Goal: Information Seeking & Learning: Learn about a topic

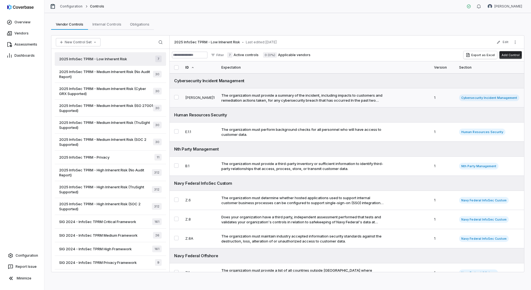
click at [250, 98] on div "The organization must provide a summary of the incident, including impacts to c…" at bounding box center [302, 98] width 163 height 10
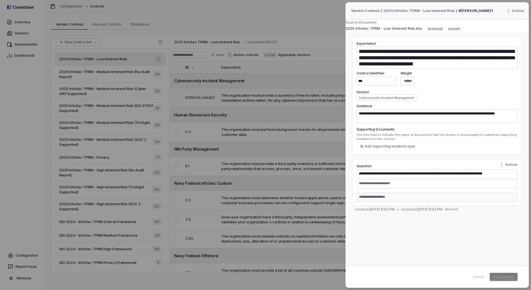
type textarea "*"
click at [147, 42] on div "**********" at bounding box center [265, 145] width 531 height 290
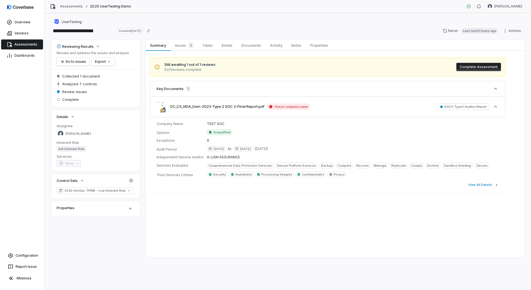
click at [413, 136] on dl "Company Name TEST SOC Opinion Unqualified Exceptions 0 Audit Period 2022-11-01 …" at bounding box center [328, 150] width 342 height 56
drag, startPoint x: 289, startPoint y: 148, endPoint x: 206, endPoint y: 147, distance: 83.1
click at [207, 147] on dd "2022-11-01 to 2023-10-31 ( 2 years ago )" at bounding box center [353, 149] width 292 height 6
click at [489, 184] on button "View All Details" at bounding box center [484, 185] width 34 height 10
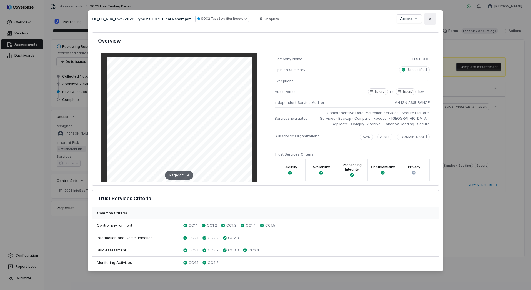
click at [430, 21] on icon "button" at bounding box center [430, 19] width 4 height 4
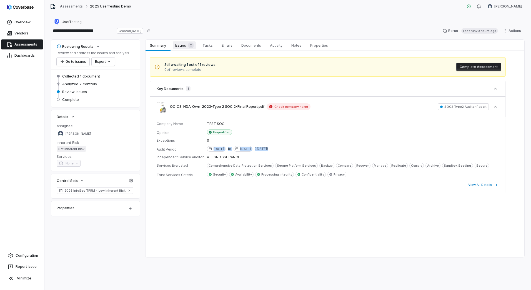
click at [178, 48] on span "Issues 2" at bounding box center [184, 45] width 23 height 8
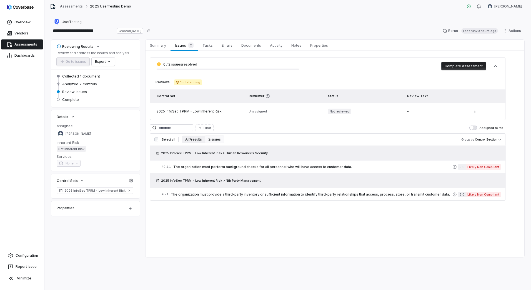
click at [192, 138] on button "All 7 results" at bounding box center [193, 140] width 23 height 8
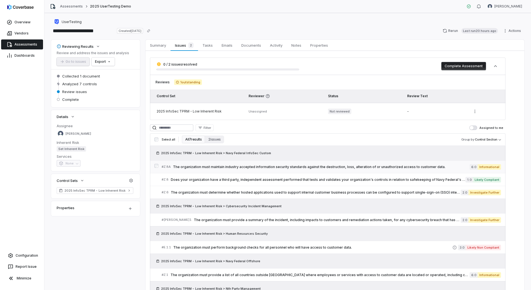
click at [251, 165] on span "The organization must maintain industry accepted information security standards…" at bounding box center [321, 167] width 297 height 4
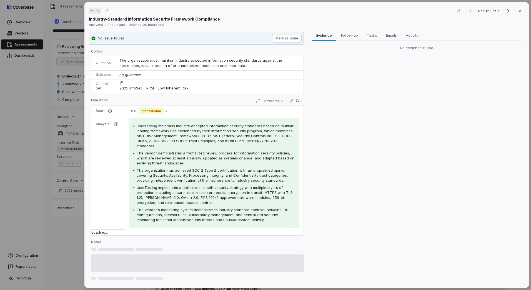
click at [170, 154] on span "The vendor demonstrates a formalized review process for information security po…" at bounding box center [216, 158] width 158 height 14
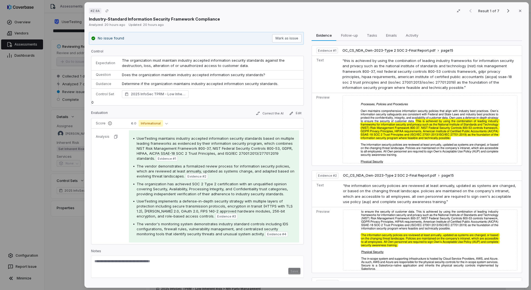
click at [132, 60] on span "The organization must maintain industry accepted information security standards…" at bounding box center [204, 63] width 164 height 10
click at [109, 60] on td "Expectation" at bounding box center [104, 63] width 27 height 14
click at [105, 78] on td "Question" at bounding box center [104, 74] width 27 height 9
click at [106, 86] on p "Guidance" at bounding box center [105, 84] width 19 height 4
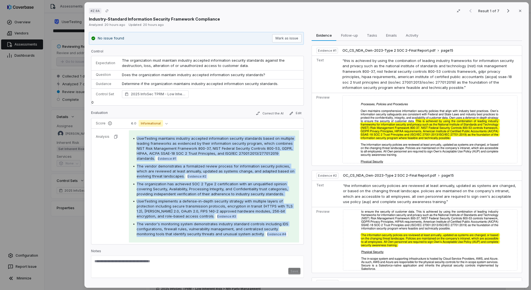
drag, startPoint x: 137, startPoint y: 138, endPoint x: 270, endPoint y: 236, distance: 165.7
click at [270, 236] on div "UserTesting maintains industry accepted information security standards based on…" at bounding box center [213, 186] width 161 height 101
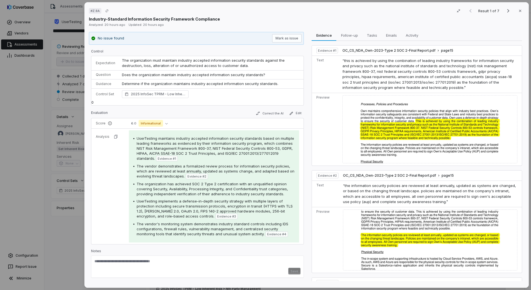
click at [270, 236] on div "The vendor's monitoring system demonstrates industry standard controls includin…" at bounding box center [216, 229] width 158 height 16
click at [378, 107] on img at bounding box center [430, 129] width 175 height 68
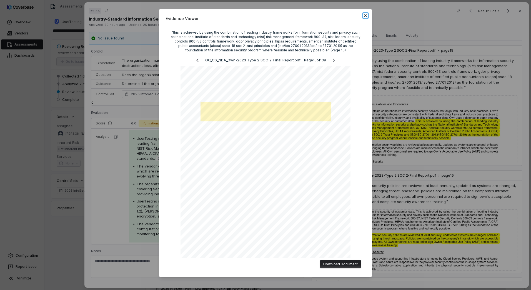
click at [365, 16] on icon "button" at bounding box center [365, 15] width 4 height 4
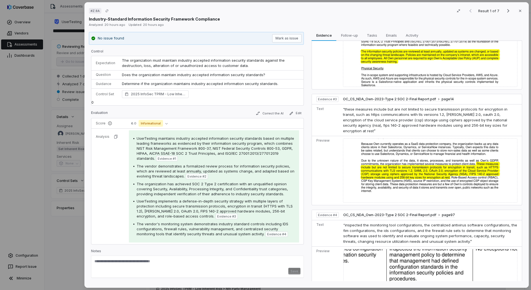
scroll to position [291, 0]
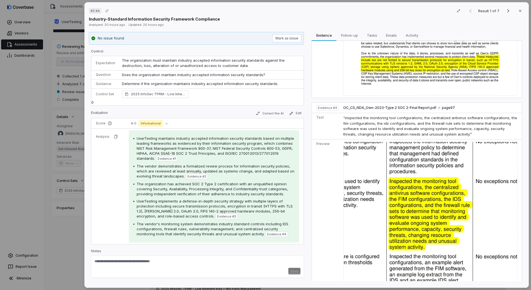
click at [405, 204] on img at bounding box center [430, 214] width 174 height 144
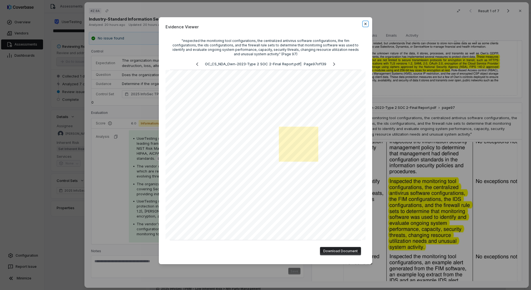
click at [364, 22] on icon "button" at bounding box center [365, 24] width 4 height 4
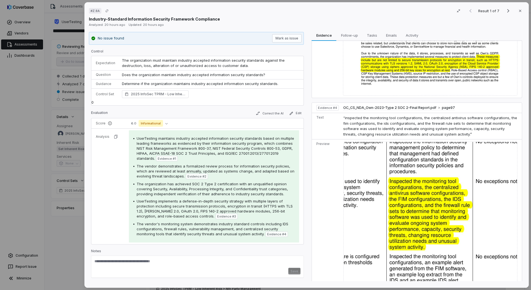
click at [271, 110] on div "Correct the AI Edit" at bounding box center [279, 113] width 50 height 7
click at [270, 113] on button "Correct the AI" at bounding box center [270, 113] width 32 height 7
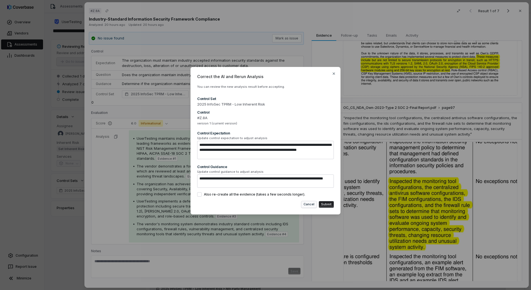
click at [310, 202] on button "Cancel" at bounding box center [308, 204] width 15 height 7
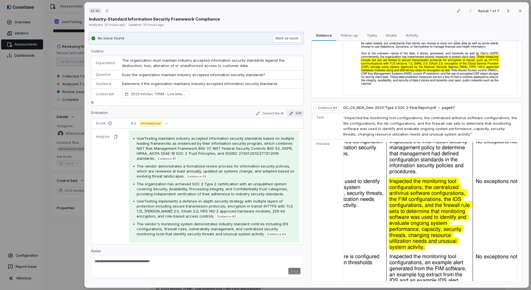
click at [293, 114] on button "Edit" at bounding box center [295, 113] width 17 height 7
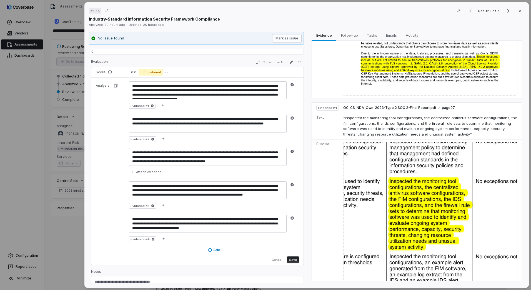
scroll to position [68, 0]
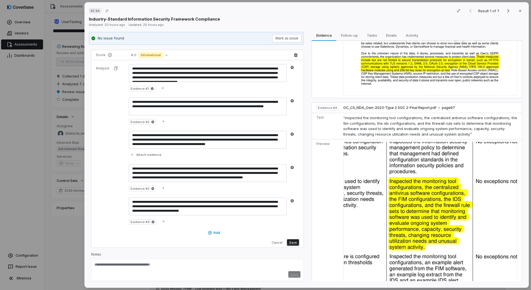
click at [255, 55] on span "6.0 Informational" at bounding box center [209, 55] width 161 height 7
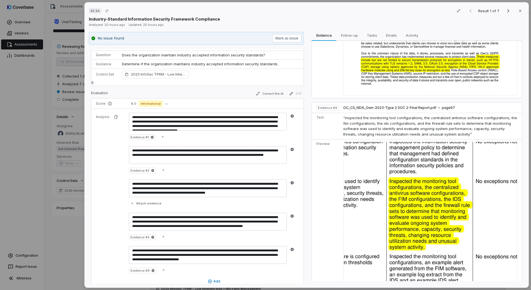
scroll to position [0, 0]
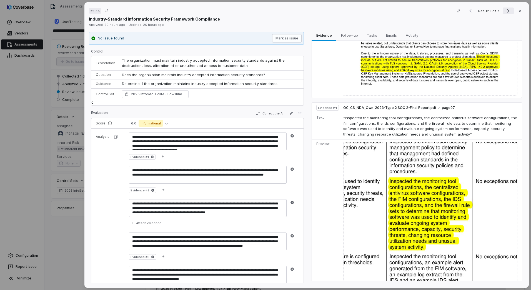
click at [507, 12] on icon "Next result" at bounding box center [508, 11] width 2 height 4
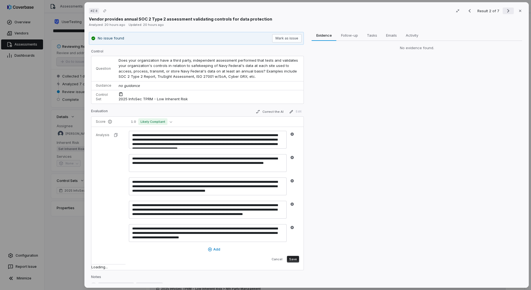
click at [507, 12] on icon "Next result" at bounding box center [508, 11] width 2 height 4
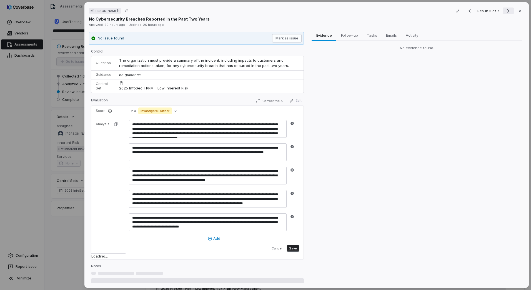
click at [507, 12] on icon "Next result" at bounding box center [508, 11] width 2 height 4
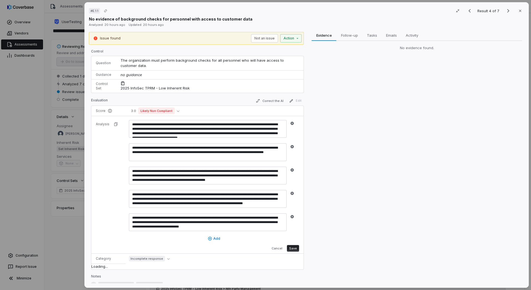
click at [276, 248] on button "Cancel" at bounding box center [276, 248] width 15 height 7
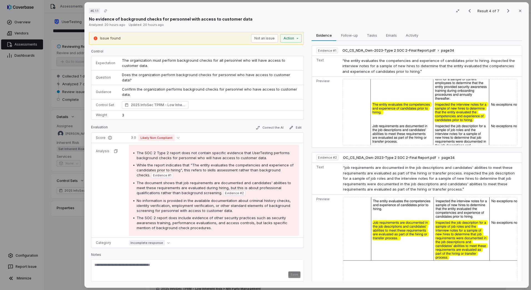
click at [158, 198] on span "No information is provided in the available documentation about criminal histor…" at bounding box center [214, 205] width 154 height 14
click at [293, 37] on div "# E.1.1 Result 4 of 7 Close No evidence of background checks for personnel with…" at bounding box center [265, 145] width 531 height 290
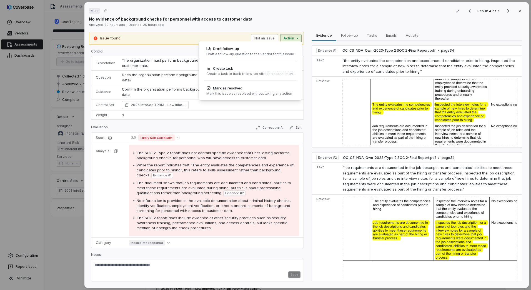
click at [351, 37] on div "# E.1.1 Result 4 of 7 Close No evidence of background checks for personnel with…" at bounding box center [265, 145] width 531 height 290
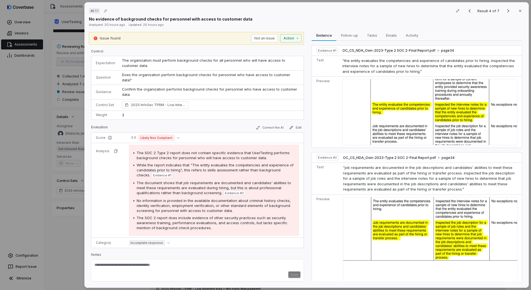
click at [351, 37] on span "Follow-up" at bounding box center [349, 35] width 21 height 7
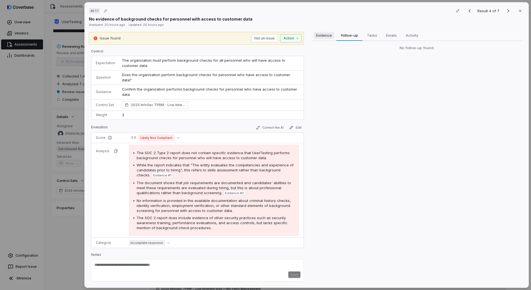
click at [327, 35] on span "Evidence" at bounding box center [324, 35] width 20 height 7
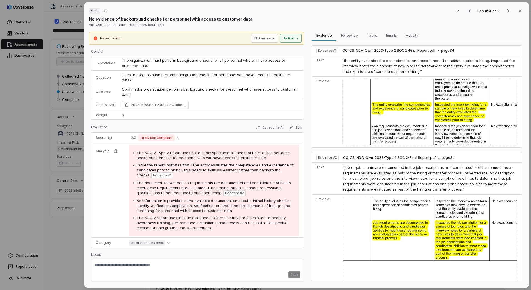
click at [287, 40] on div "# E.1.1 Result 4 of 7 Close No evidence of background checks for personnel with…" at bounding box center [265, 145] width 531 height 290
click at [258, 50] on div "Draft follow-up" at bounding box center [250, 49] width 88 height 6
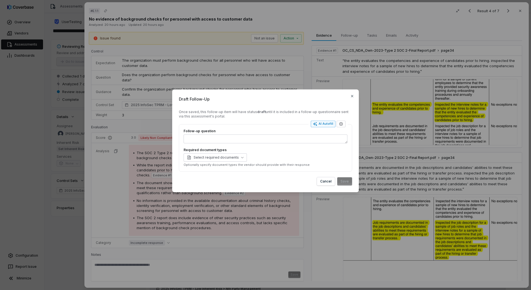
click at [317, 125] on icon "button" at bounding box center [315, 124] width 4 height 4
type textarea "*"
type textarea "***"
type textarea "*"
type textarea "**********"
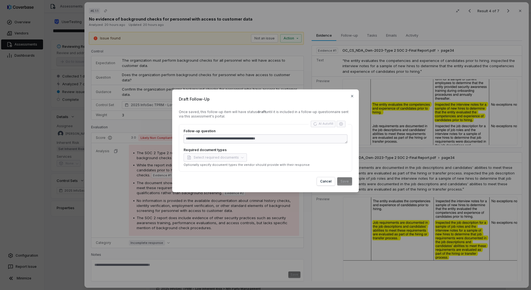
type textarea "*"
type textarea "**********"
type textarea "*"
type textarea "**********"
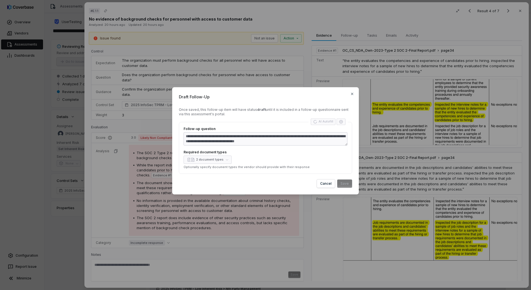
type textarea "*"
type textarea "**********"
type textarea "*"
type textarea "**********"
type textarea "*"
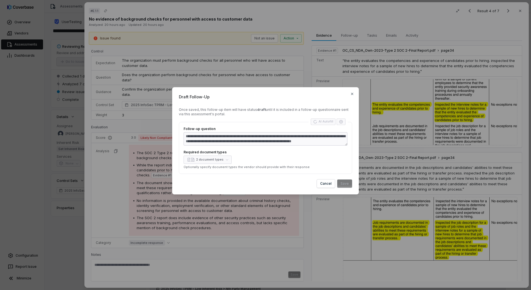
type textarea "**********"
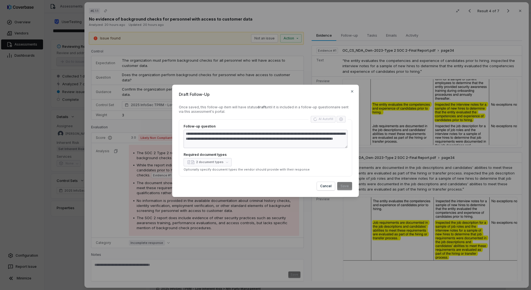
type textarea "*"
type textarea "**********"
type textarea "*"
type textarea "**********"
type textarea "*"
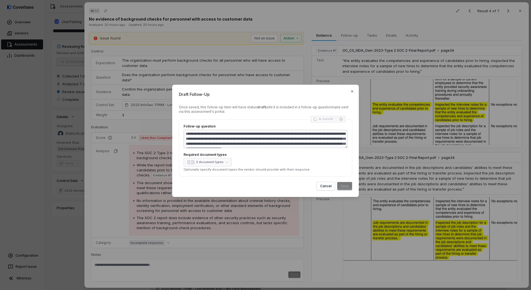
type textarea "**********"
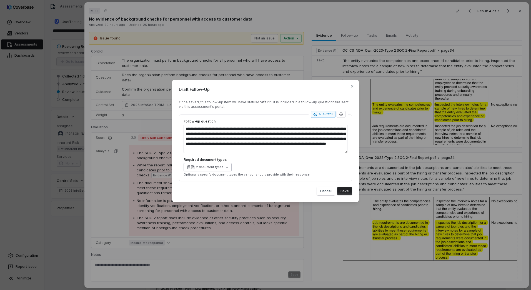
click at [225, 166] on button "2 document types" at bounding box center [208, 167] width 48 height 8
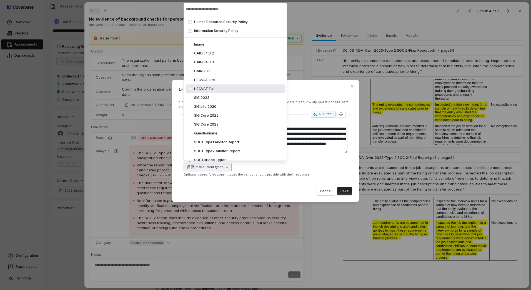
click at [323, 168] on div "2 document types" at bounding box center [266, 167] width 164 height 8
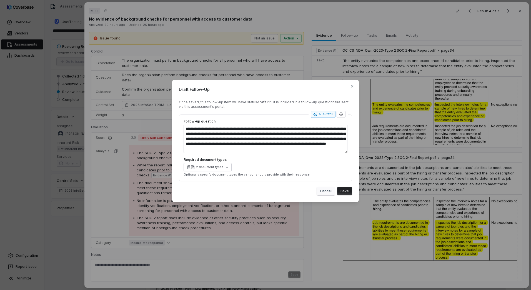
click at [332, 189] on button "Cancel" at bounding box center [326, 191] width 18 height 8
type textarea "*"
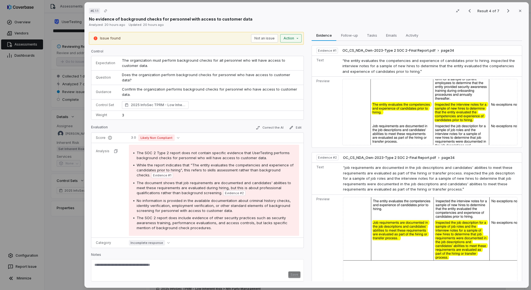
click at [298, 39] on div "# E.1.1 Result 4 of 7 Close No evidence of background checks for personnel with…" at bounding box center [265, 145] width 531 height 290
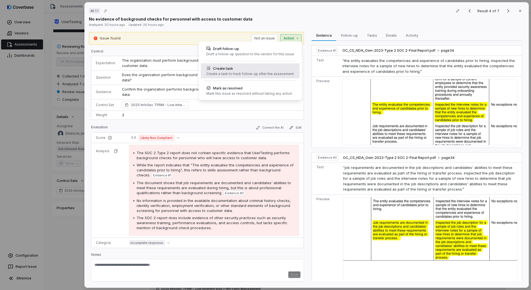
click at [280, 69] on div "Create task" at bounding box center [250, 69] width 88 height 6
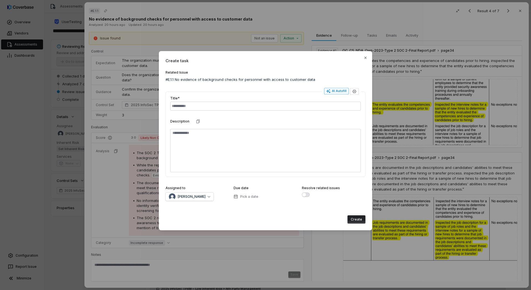
click at [334, 90] on div "AI Autofill" at bounding box center [336, 91] width 20 height 4
type textarea "*"
type input "**********"
type textarea "*****"
type textarea "*"
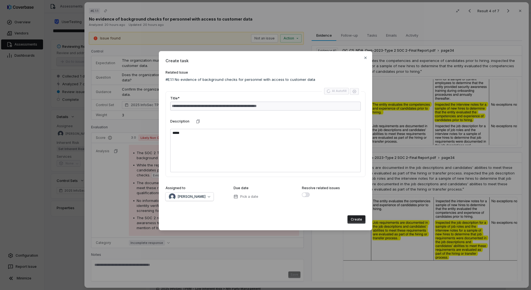
type textarea "**********"
type textarea "*"
type input "**********"
type textarea "**********"
type textarea "*"
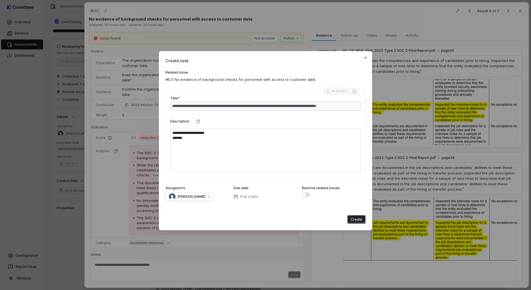
type textarea "**********"
type textarea "*"
type textarea "**********"
type textarea "*"
type textarea "**********"
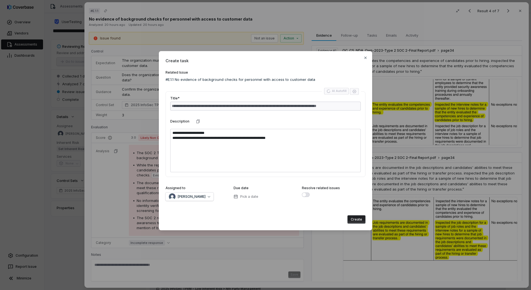
type textarea "*"
type textarea "**********"
type textarea "*"
type textarea "**********"
type textarea "*"
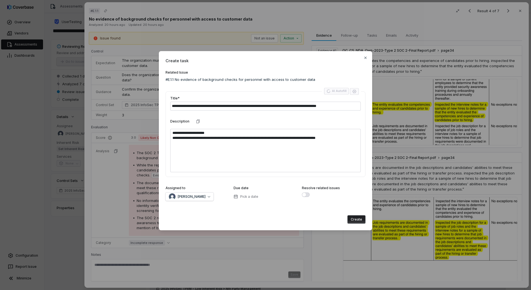
type textarea "**********"
type textarea "*"
type textarea "**********"
type textarea "*"
type textarea "**********"
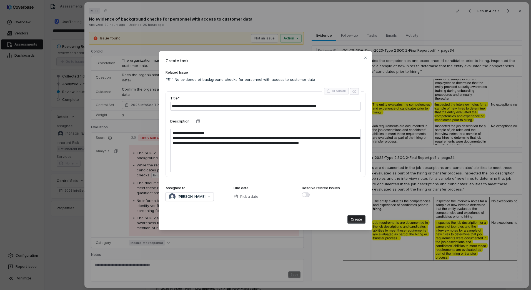
type textarea "*"
type textarea "**********"
type textarea "*"
type textarea "**********"
type textarea "*"
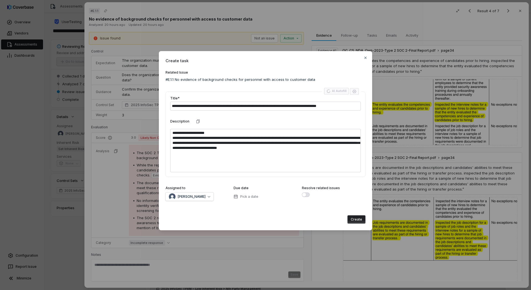
type textarea "**********"
type textarea "*"
type textarea "**********"
type textarea "*"
click at [365, 58] on icon "button" at bounding box center [365, 58] width 2 height 2
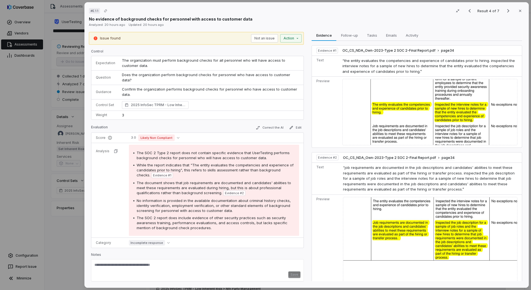
click at [524, 10] on div "# E.1.1 Result 4 of 7 Close No evidence of background checks for personnel with…" at bounding box center [306, 145] width 444 height 286
click at [520, 10] on button "Close" at bounding box center [520, 11] width 12 height 12
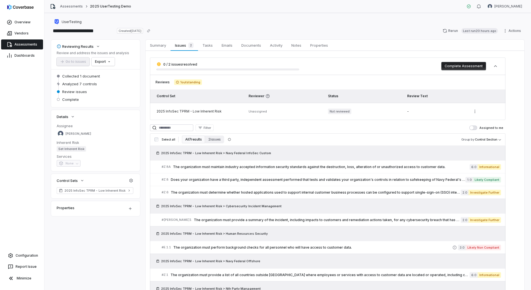
click at [179, 112] on div "2025 InfoSec TPRM - Low Inherent Risk" at bounding box center [199, 111] width 85 height 4
drag, startPoint x: 152, startPoint y: 46, endPoint x: 161, endPoint y: 48, distance: 8.6
click at [153, 46] on span "Summary" at bounding box center [158, 45] width 21 height 7
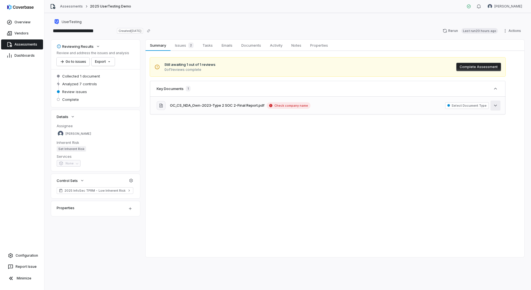
click at [494, 108] on icon "button" at bounding box center [496, 106] width 6 height 6
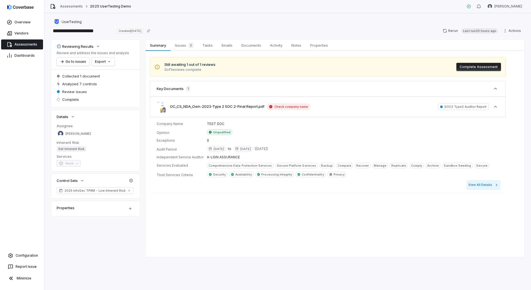
click at [483, 184] on button "View All Details" at bounding box center [484, 185] width 34 height 10
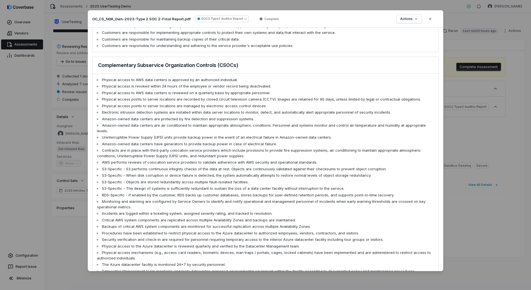
scroll to position [583, 0]
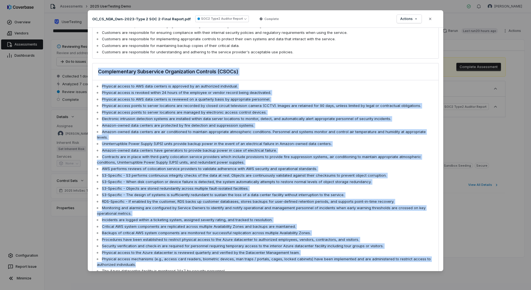
drag, startPoint x: 99, startPoint y: 71, endPoint x: 288, endPoint y: 258, distance: 266.0
click at [288, 258] on div "Complementary Subservice Organization Controls (CSOCs) Physical access to AWS d…" at bounding box center [265, 224] width 347 height 322
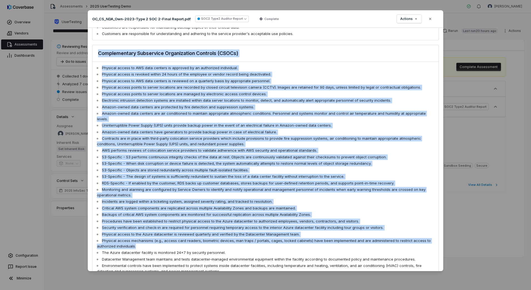
scroll to position [611, 0]
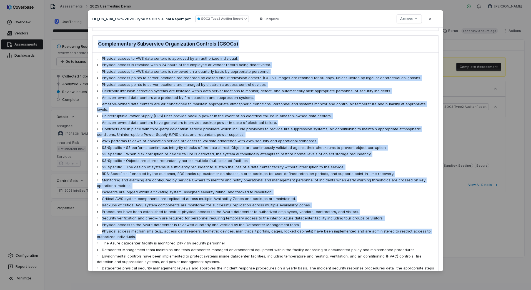
click at [119, 43] on h3 "Complementary Subservice Organization Controls (CSOCs)" at bounding box center [168, 44] width 140 height 8
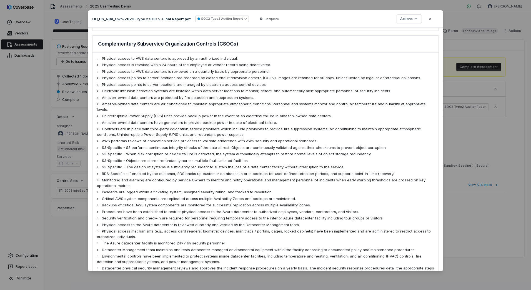
click at [119, 43] on h3 "Complementary Subservice Organization Controls (CSOCs)" at bounding box center [168, 44] width 140 height 8
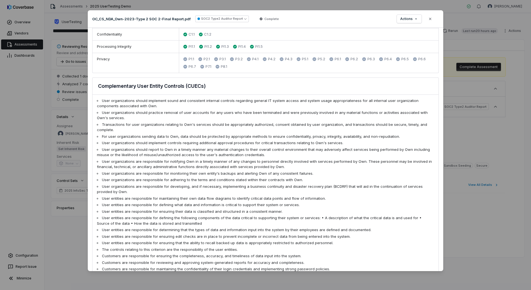
scroll to position [306, 0]
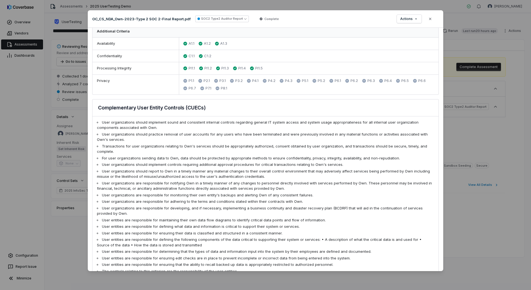
click at [176, 110] on h3 "Complementary User Entity Controls (CUECs)" at bounding box center [152, 108] width 108 height 8
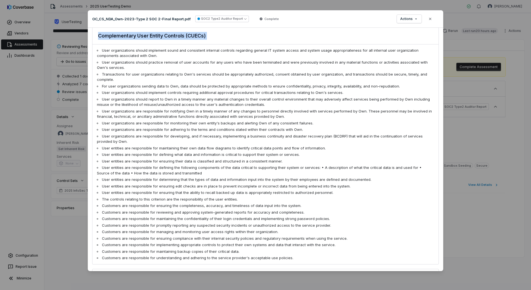
scroll to position [389, 0]
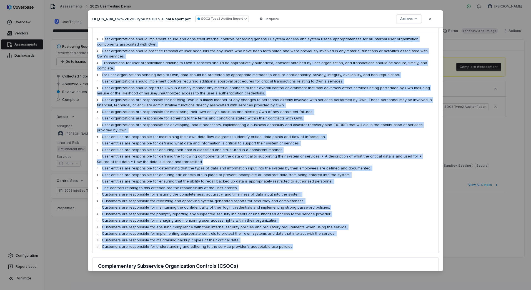
drag, startPoint x: 103, startPoint y: 40, endPoint x: 297, endPoint y: 245, distance: 282.2
click at [297, 245] on ul "User organizations should implement sound and consistent internal controls rega…" at bounding box center [266, 143] width 346 height 220
click at [430, 19] on icon "button" at bounding box center [430, 19] width 4 height 4
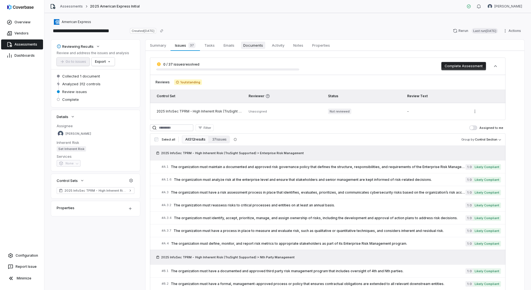
click at [252, 47] on span "Documents" at bounding box center [253, 45] width 24 height 7
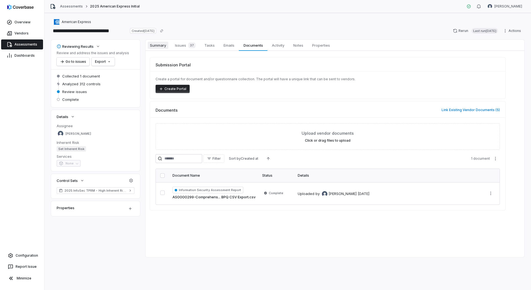
click at [165, 44] on span "Summary" at bounding box center [158, 45] width 21 height 7
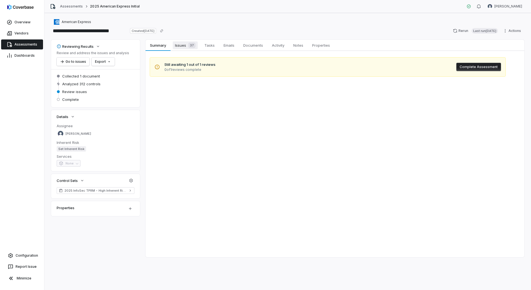
click at [178, 44] on span "Issues 37" at bounding box center [185, 45] width 25 height 8
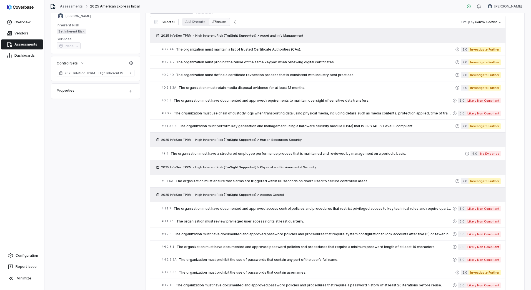
scroll to position [111, 0]
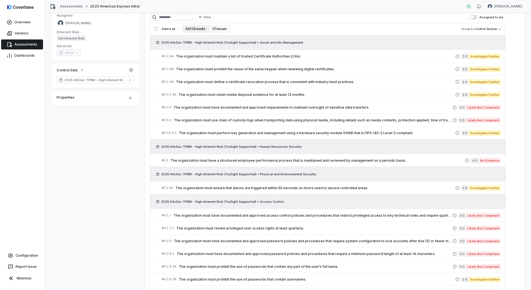
click at [191, 27] on button "All 312 results" at bounding box center [195, 29] width 27 height 8
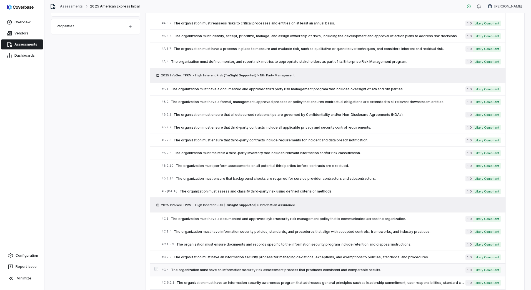
scroll to position [0, 0]
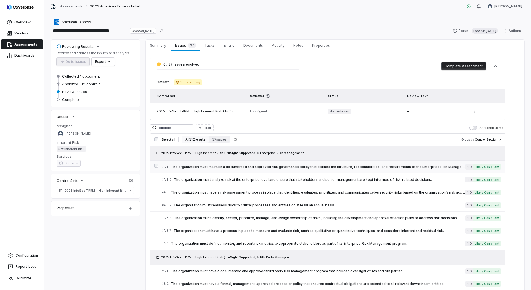
click at [188, 168] on span "The organization must maintain a documented and approved risk governance policy…" at bounding box center [318, 167] width 295 height 4
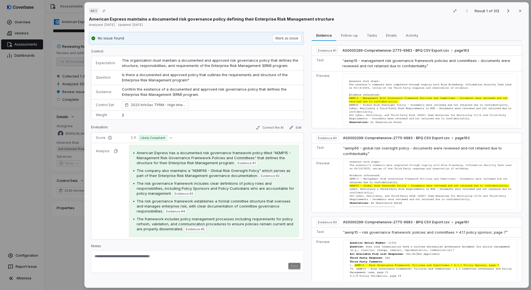
click at [374, 192] on div at bounding box center [430, 185] width 174 height 49
click at [412, 186] on div at bounding box center [430, 185] width 174 height 49
click at [360, 138] on span "AS0000299-Comprehensive-2775-9983 - BPQ CSV Export.csv" at bounding box center [396, 138] width 107 height 4
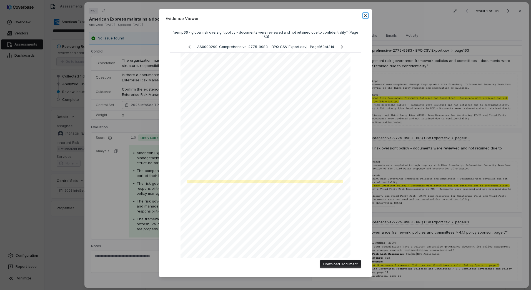
click at [363, 16] on icon "button" at bounding box center [365, 15] width 4 height 4
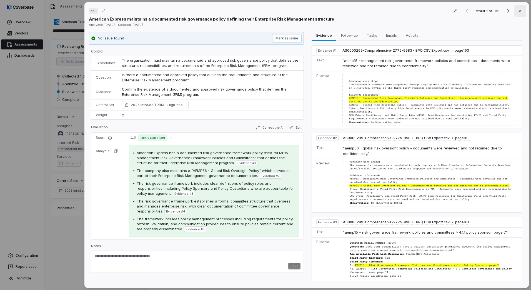
click at [519, 11] on icon "button" at bounding box center [520, 11] width 4 height 4
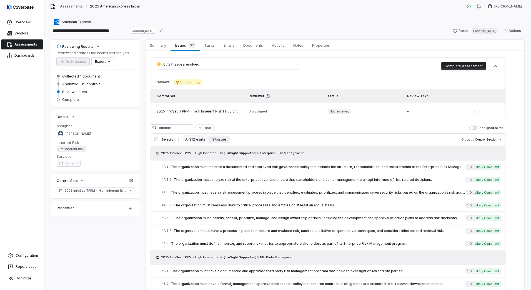
click at [217, 138] on button "37 issues" at bounding box center [219, 140] width 21 height 8
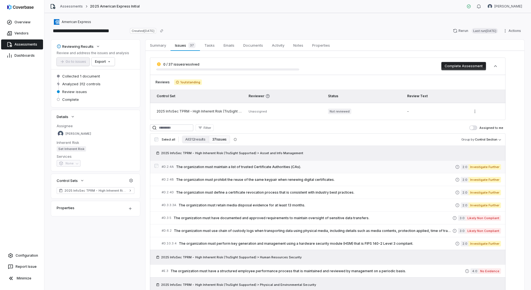
click at [246, 166] on span "The organization must maintain a list of trusted Certificate Authorities (CAs)." at bounding box center [315, 167] width 279 height 4
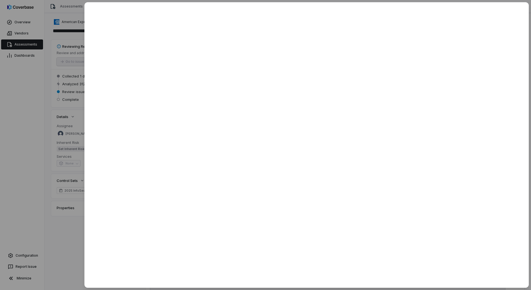
click at [58, 246] on div at bounding box center [265, 145] width 531 height 290
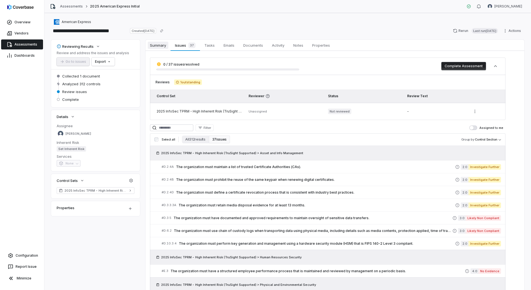
click at [148, 47] on link "Summary Summary" at bounding box center [158, 45] width 25 height 11
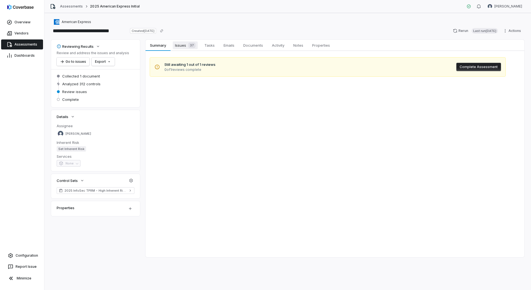
click at [190, 46] on span "37" at bounding box center [191, 46] width 7 height 6
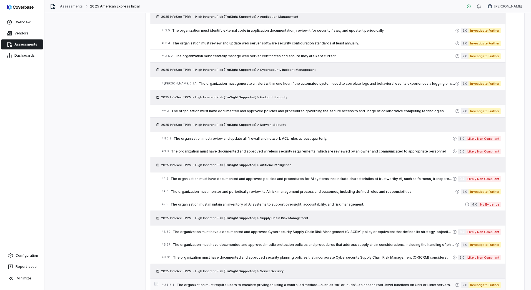
scroll to position [500, 0]
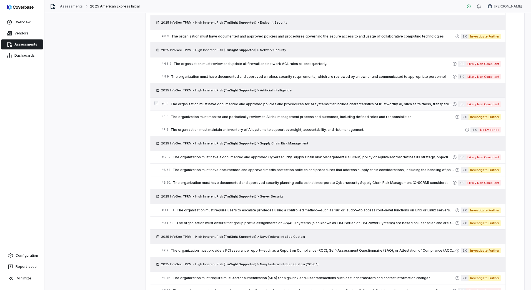
click at [331, 102] on span "The organization must have documented and approved policies and procedures for …" at bounding box center [312, 104] width 282 height 4
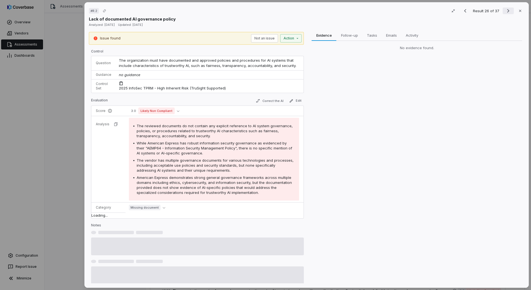
click at [505, 12] on icon "Next result" at bounding box center [508, 11] width 7 height 7
